Goal: Task Accomplishment & Management: Complete application form

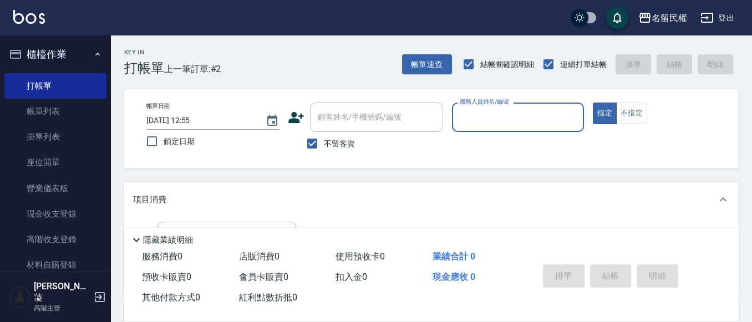
click at [502, 121] on input "服務人員姓名/編號" at bounding box center [518, 117] width 123 height 19
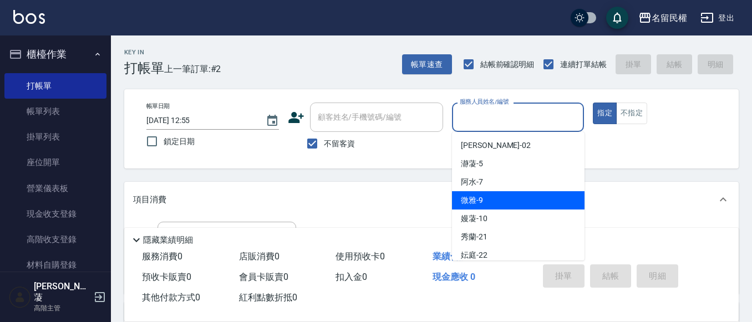
click at [476, 198] on span "微雅 -9" at bounding box center [472, 201] width 22 height 12
type input "微雅-9"
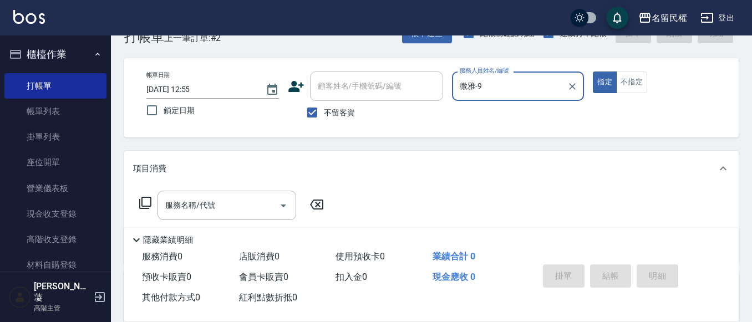
scroll to position [55, 0]
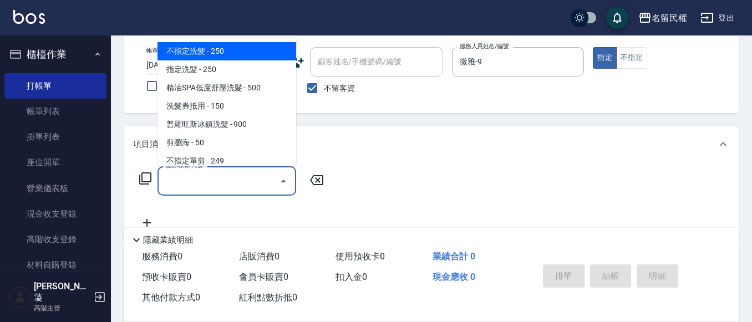
click at [192, 174] on div "服務名稱/代號 服務名稱/代號" at bounding box center [226, 180] width 139 height 29
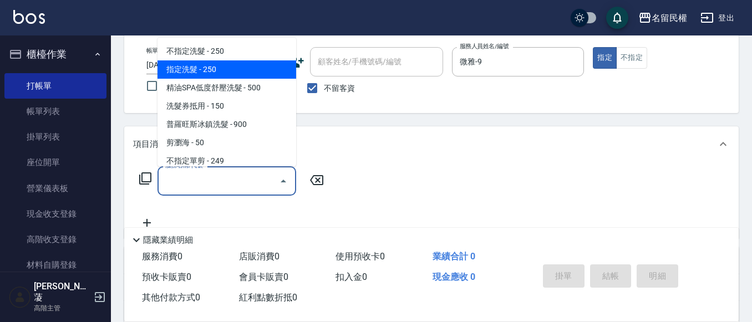
click at [198, 65] on span "指定洗髮 - 250" at bounding box center [226, 69] width 139 height 18
type input "指定洗髮(102)"
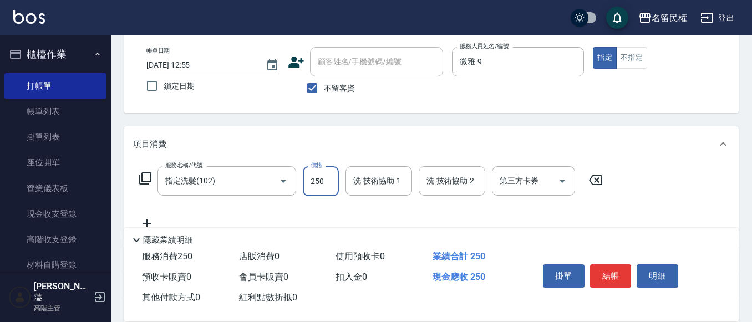
click at [317, 185] on input "250" at bounding box center [321, 181] width 36 height 30
type input "350"
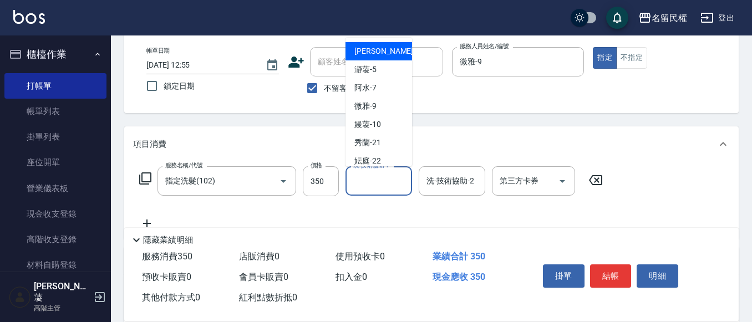
click at [367, 184] on input "洗-技術協助-1" at bounding box center [378, 180] width 57 height 19
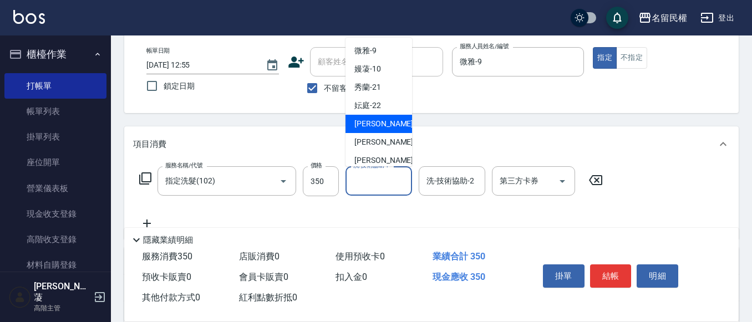
drag, startPoint x: 375, startPoint y: 125, endPoint x: 345, endPoint y: 123, distance: 29.5
click at [373, 125] on span "[PERSON_NAME]-23" at bounding box center [389, 124] width 70 height 12
type input "[PERSON_NAME]-23"
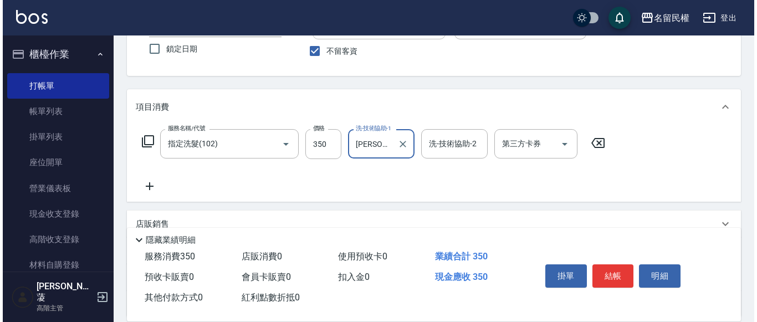
scroll to position [111, 0]
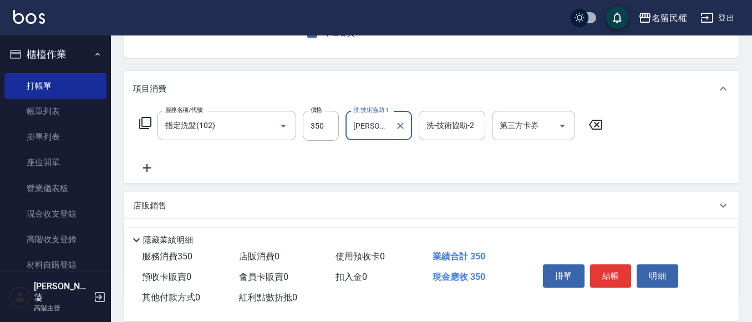
click at [146, 169] on icon at bounding box center [147, 168] width 8 height 8
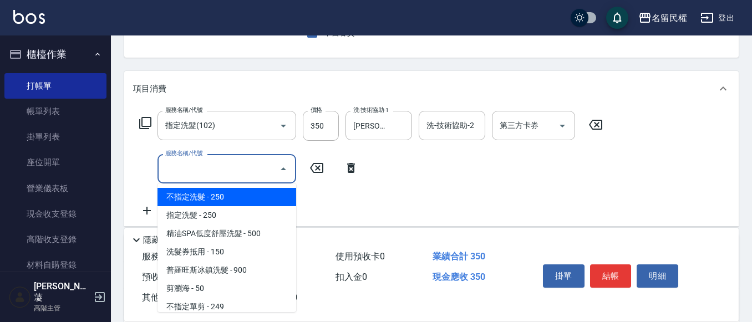
click at [203, 168] on input "服務名稱/代號" at bounding box center [218, 168] width 112 height 19
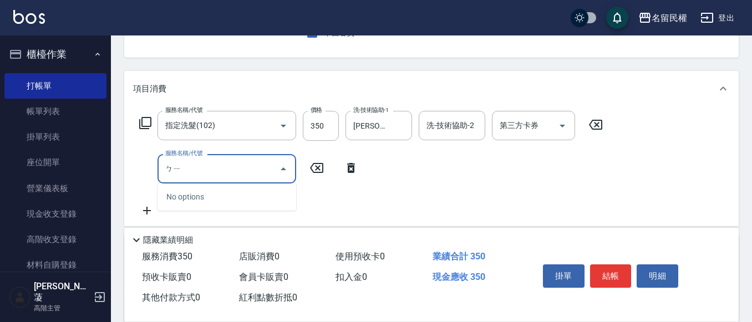
type input "ㄅ"
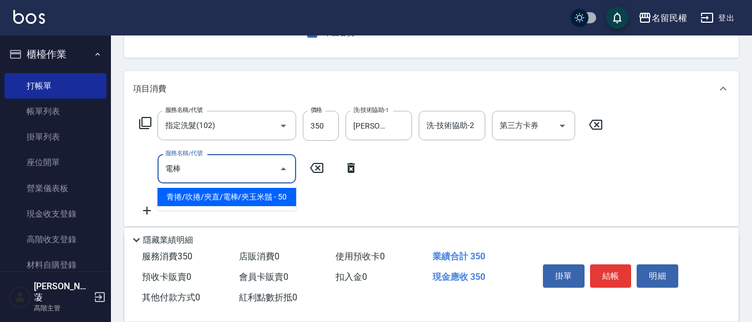
click at [214, 205] on span "青捲/吹捲/夾直/電棒/夾玉米鬚 - 50" at bounding box center [226, 197] width 139 height 18
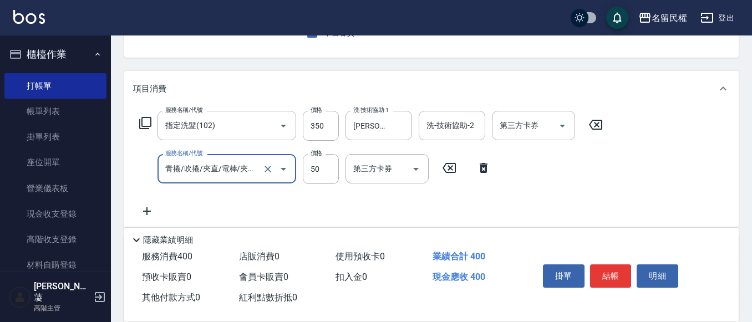
type input "青捲/吹捲/夾直/電棒/夾玉米鬚(703)"
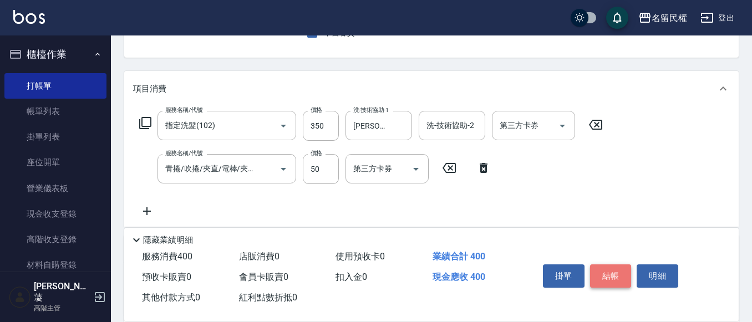
click at [617, 269] on button "結帳" at bounding box center [611, 275] width 42 height 23
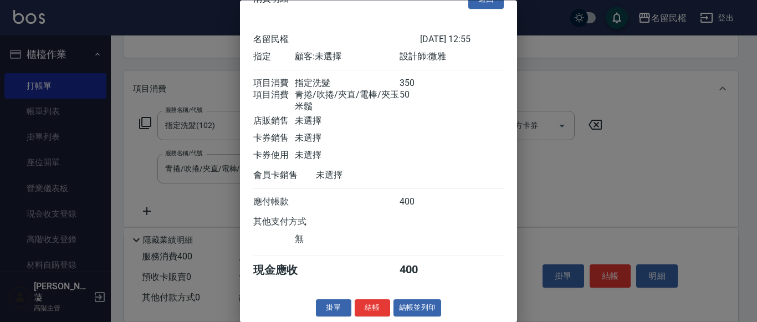
scroll to position [41, 0]
click at [362, 304] on button "結帳" at bounding box center [372, 308] width 35 height 17
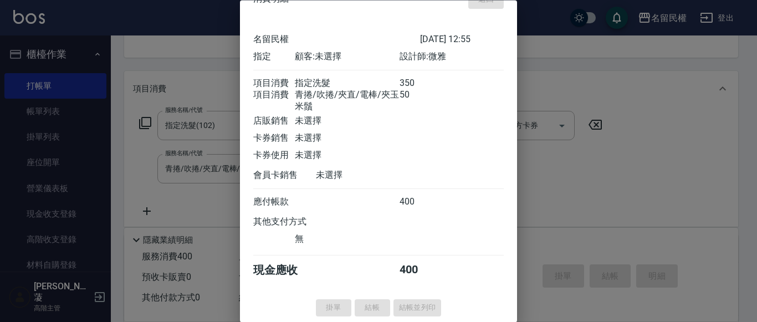
type input "[DATE] 15:15"
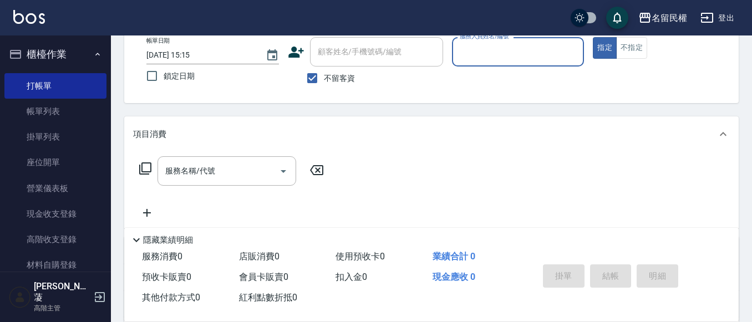
scroll to position [0, 0]
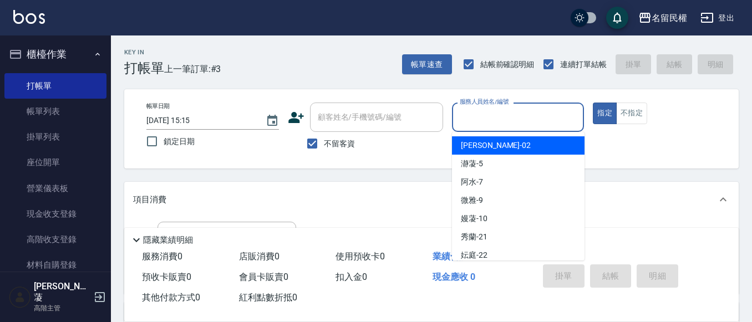
click at [543, 124] on input "服務人員姓名/編號" at bounding box center [518, 117] width 123 height 19
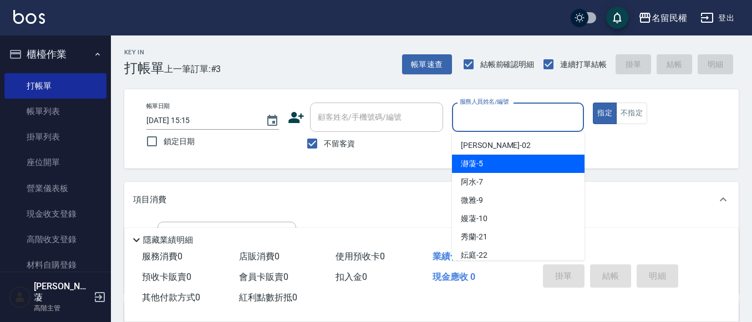
click at [515, 166] on div "瀞蓤 -5" at bounding box center [518, 164] width 133 height 18
type input "瀞蓤-5"
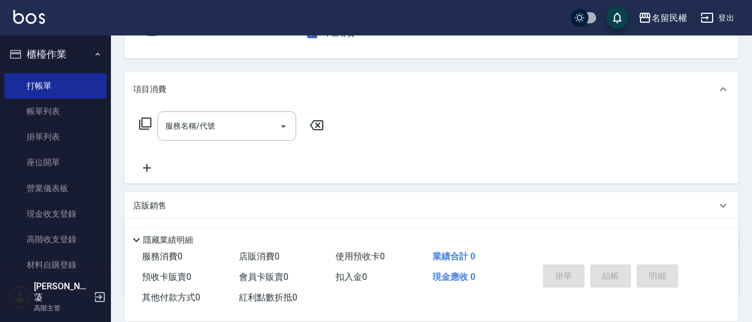
scroll to position [111, 0]
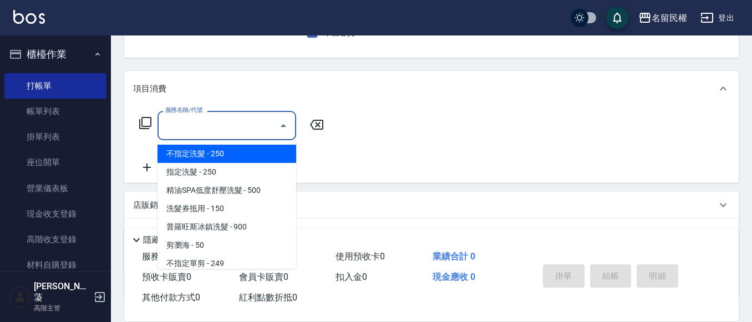
click at [188, 135] on input "服務名稱/代號" at bounding box center [218, 125] width 112 height 19
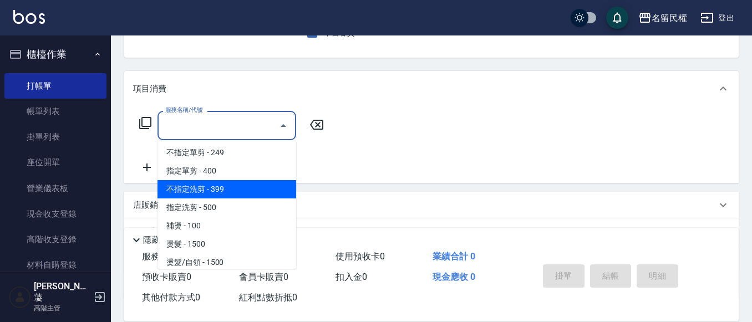
click at [201, 191] on span "不指定洗剪 - 399" at bounding box center [226, 189] width 139 height 18
type input "不指定洗剪(204)"
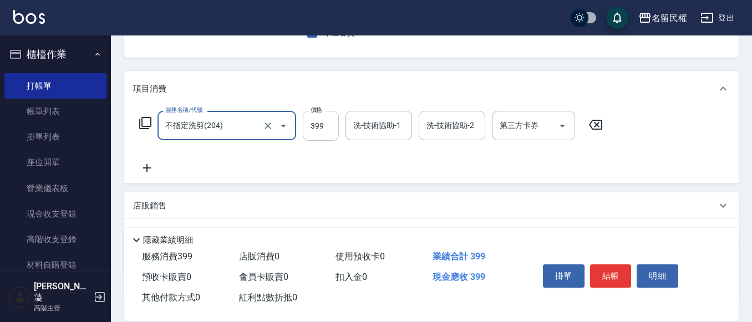
click at [315, 131] on input "399" at bounding box center [321, 126] width 36 height 30
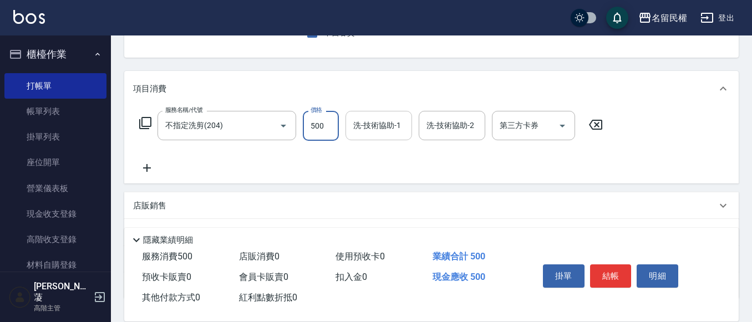
type input "500"
click at [376, 129] on input "洗-技術協助-1" at bounding box center [378, 125] width 57 height 19
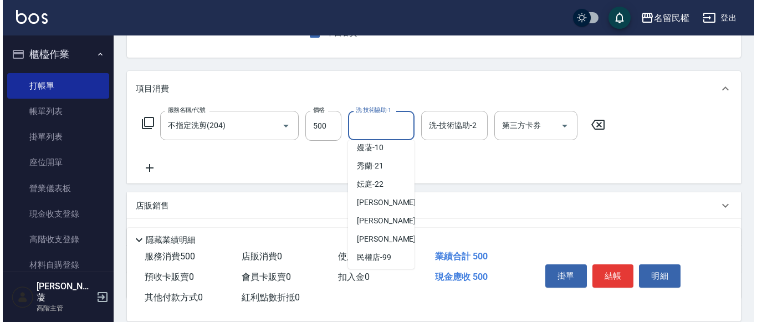
scroll to position [82, 0]
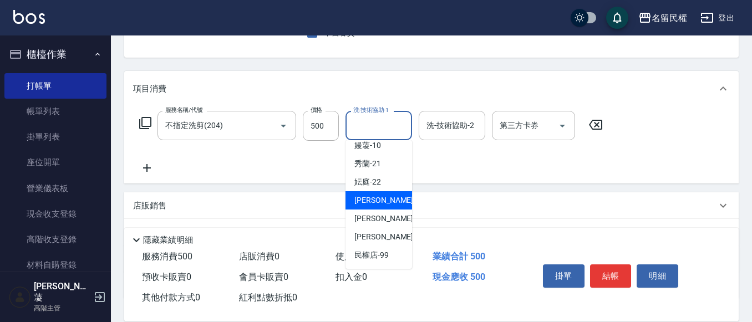
click at [376, 196] on span "[PERSON_NAME]-23" at bounding box center [389, 201] width 70 height 12
type input "[PERSON_NAME]-23"
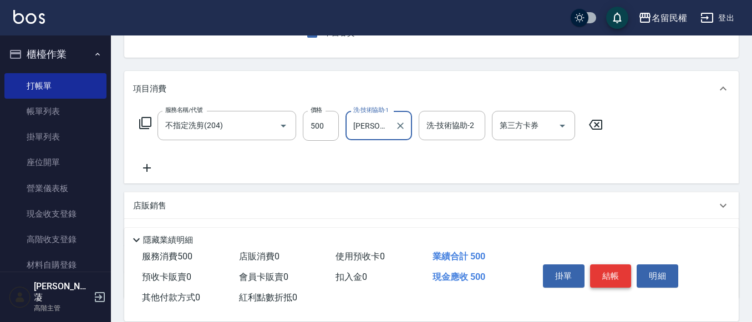
click at [604, 268] on button "結帳" at bounding box center [611, 275] width 42 height 23
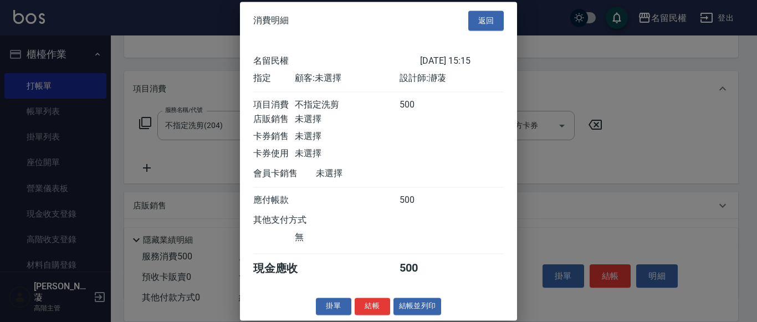
scroll to position [14, 0]
click at [373, 312] on button "結帳" at bounding box center [372, 306] width 35 height 17
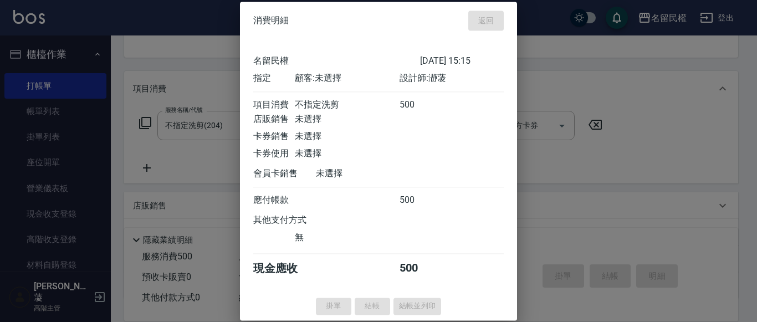
type input "[DATE] 15:27"
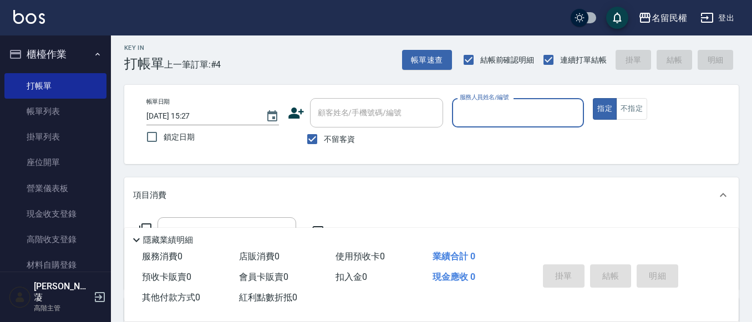
scroll to position [0, 0]
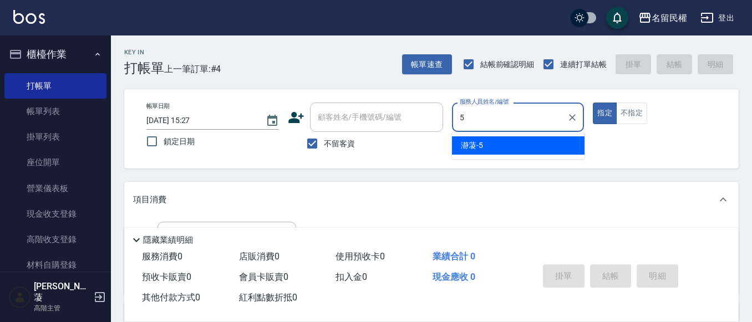
type input "瀞蓤-5"
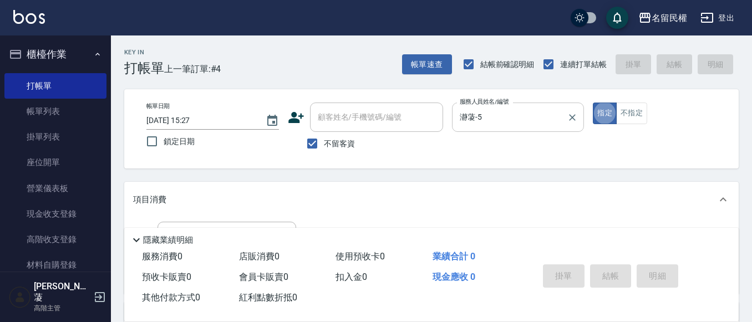
type button "true"
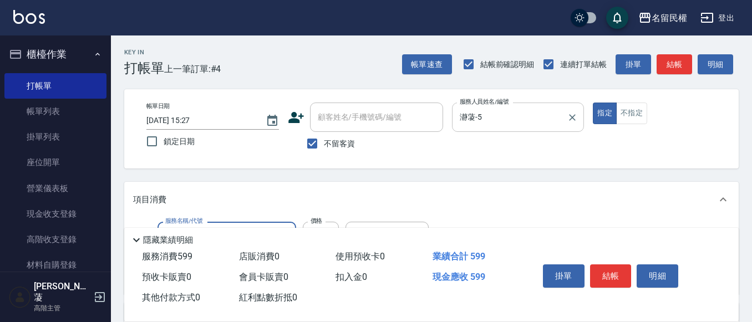
type input "[PERSON_NAME]頭皮冰鎮舒活洗髮(607)"
type input "600"
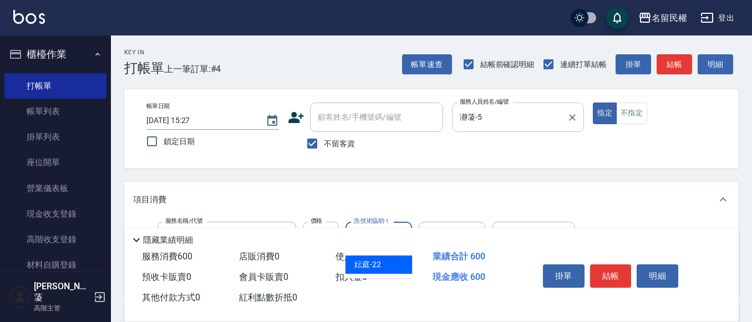
type input "妘庭-22"
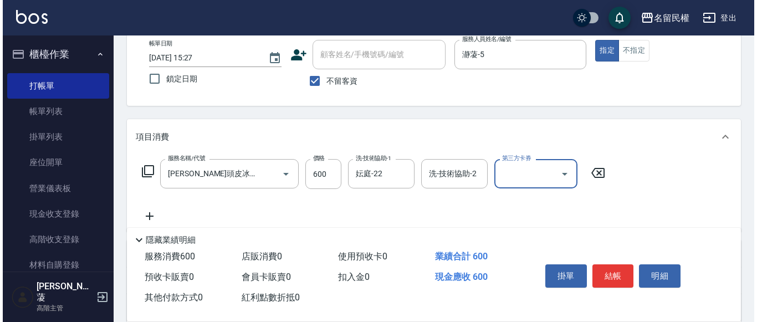
scroll to position [166, 0]
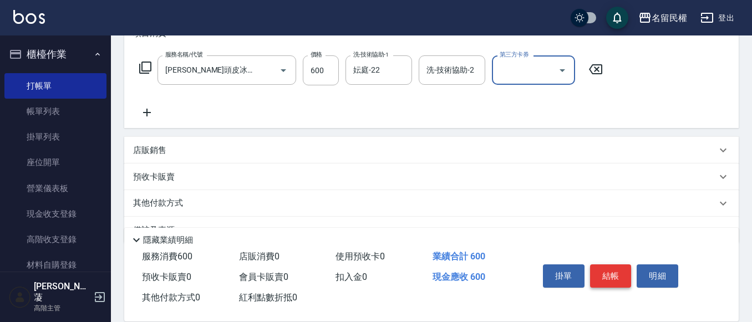
click at [608, 271] on button "結帳" at bounding box center [611, 275] width 42 height 23
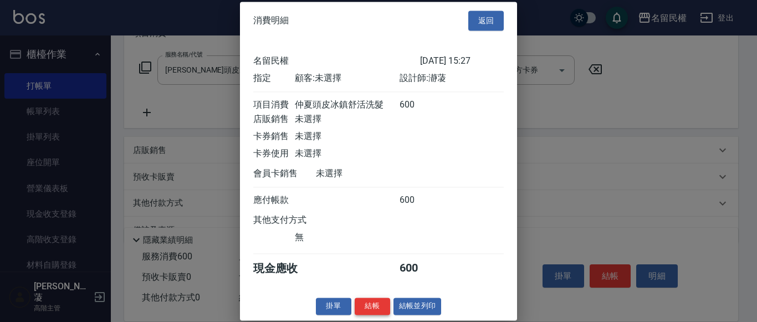
scroll to position [14, 0]
drag, startPoint x: 376, startPoint y: 308, endPoint x: 360, endPoint y: 282, distance: 31.1
click at [375, 308] on button "結帳" at bounding box center [372, 306] width 35 height 17
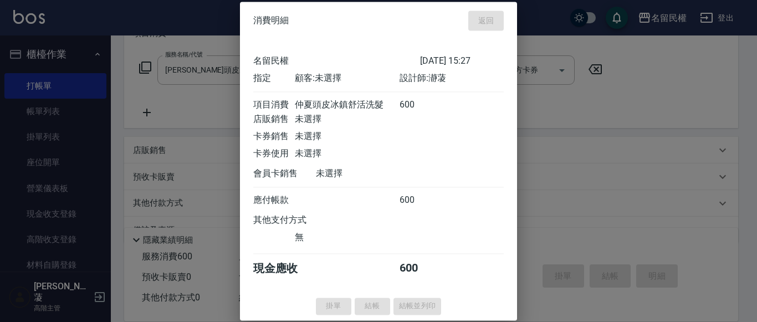
type input "[DATE] 15:32"
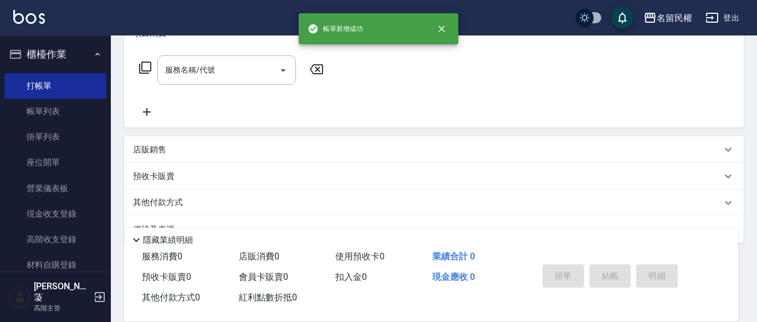
scroll to position [0, 0]
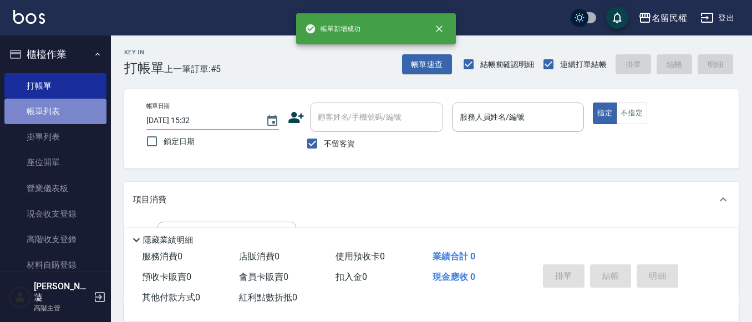
click at [58, 104] on link "帳單列表" at bounding box center [55, 112] width 102 height 26
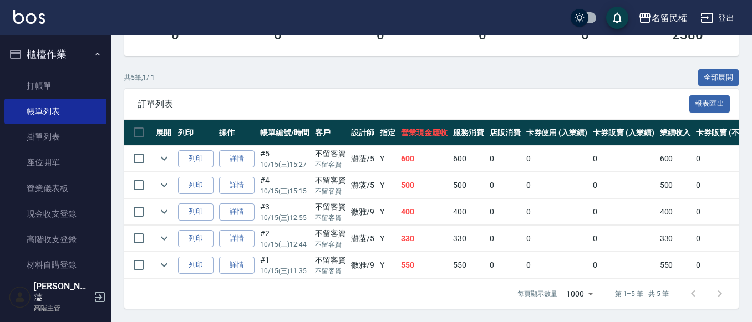
scroll to position [231, 0]
click at [82, 90] on link "打帳單" at bounding box center [55, 86] width 102 height 26
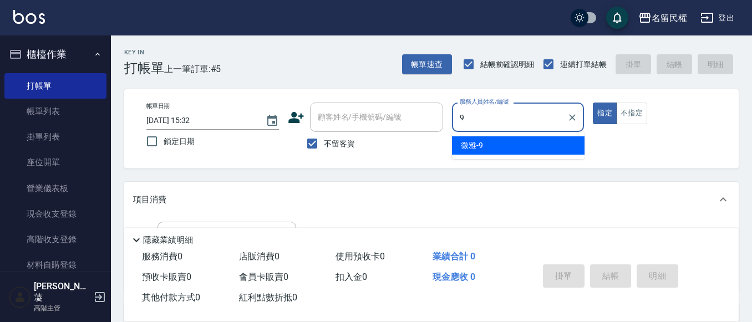
type input "微雅-9"
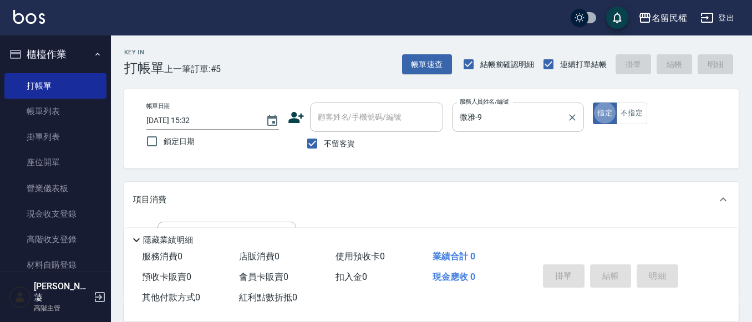
type button "true"
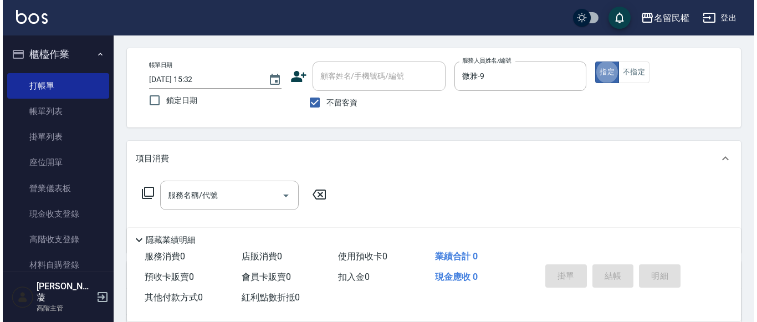
scroll to position [111, 0]
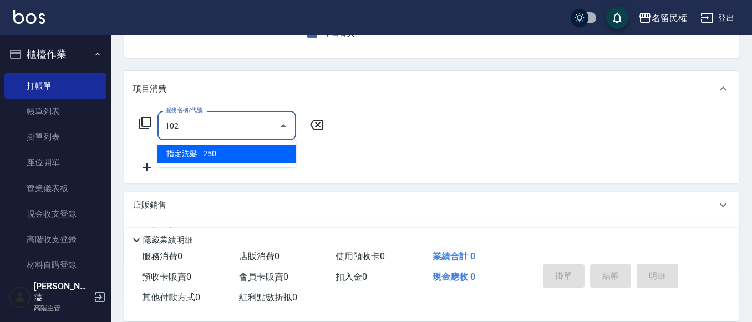
type input "指定洗髮(102)"
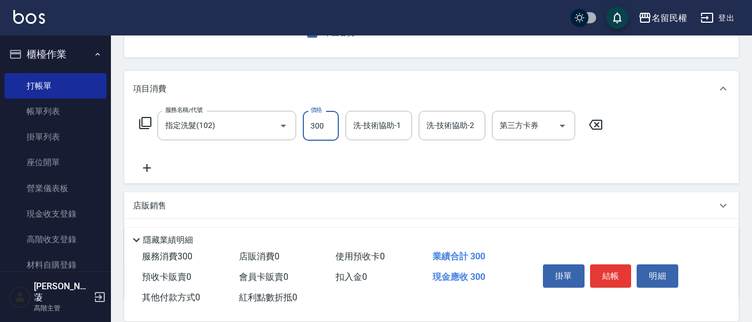
type input "300"
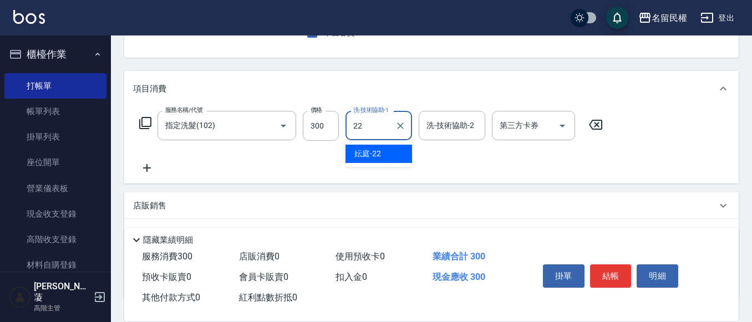
type input "妘庭-22"
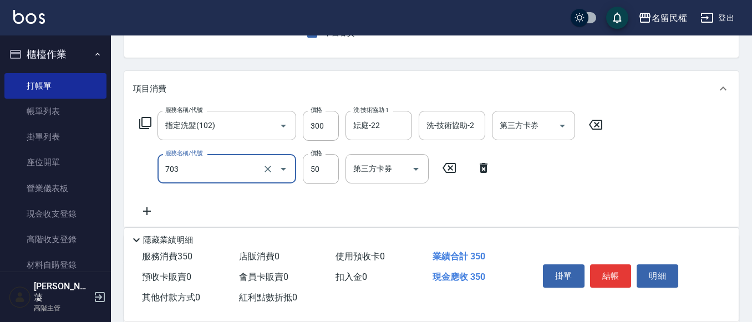
type input "青捲/吹捲/夾直/電棒/夾玉米鬚(703)"
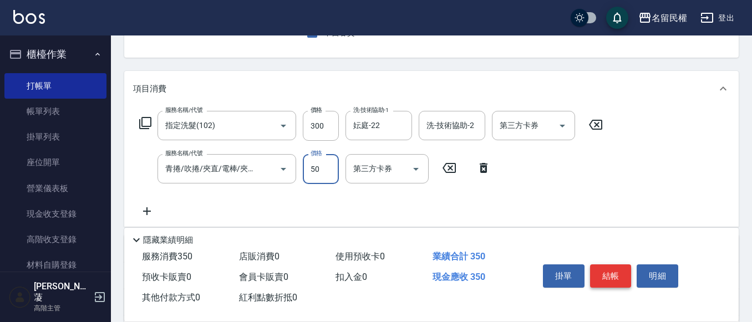
click at [606, 264] on button "結帳" at bounding box center [611, 275] width 42 height 23
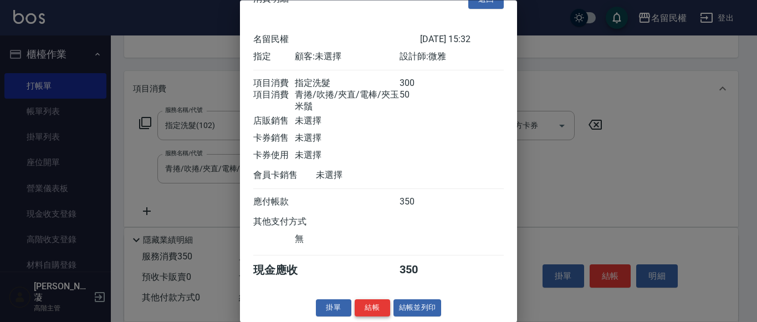
scroll to position [41, 0]
click at [362, 303] on button "結帳" at bounding box center [372, 308] width 35 height 17
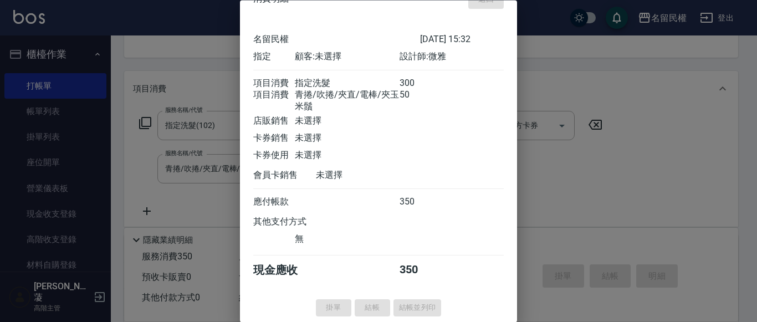
type input "[DATE] 15:33"
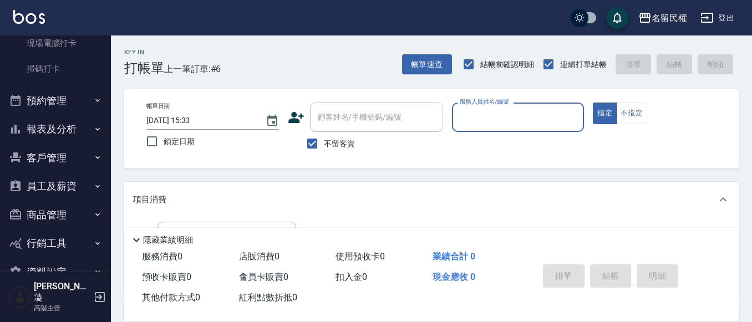
scroll to position [317, 0]
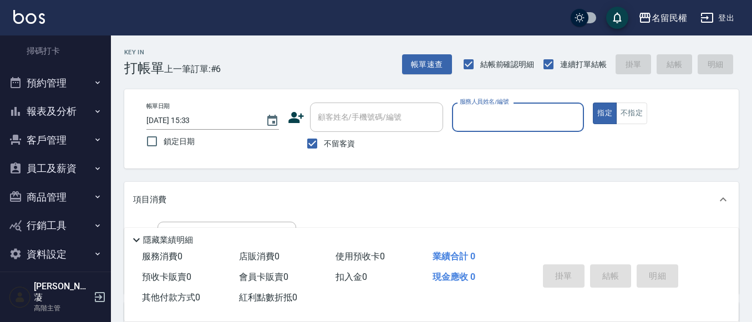
click at [26, 113] on button "報表及分析" at bounding box center [55, 111] width 102 height 29
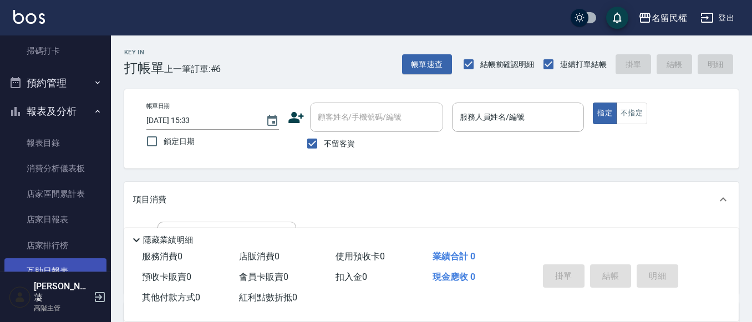
click at [38, 274] on link "互助日報表" at bounding box center [55, 271] width 102 height 26
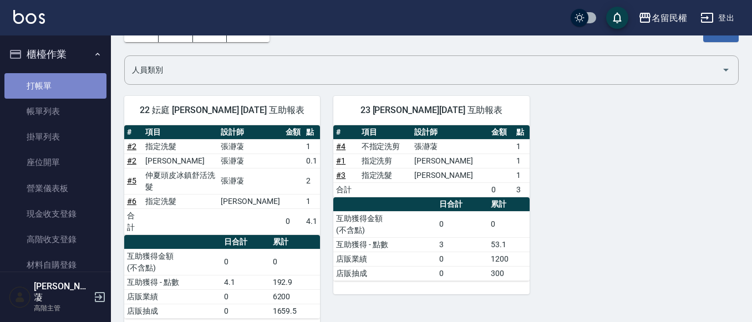
click at [62, 85] on link "打帳單" at bounding box center [55, 86] width 102 height 26
